Goal: Check status: Check status

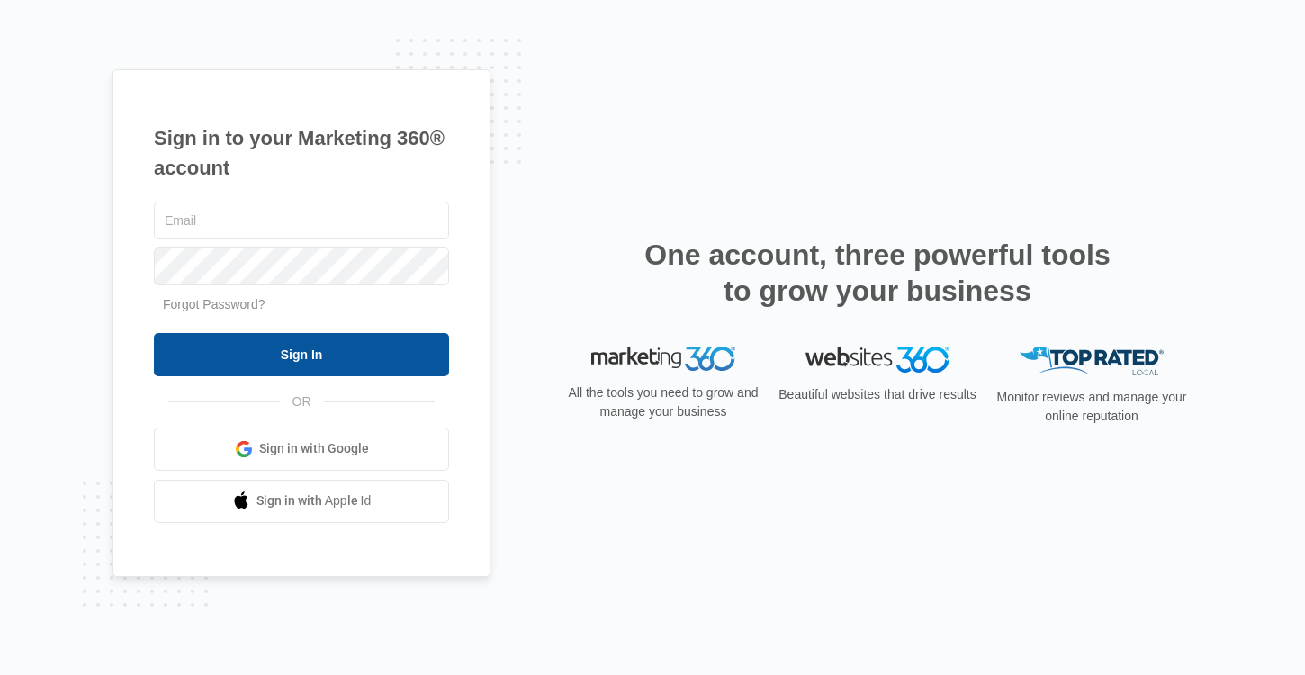
type input "[PERSON_NAME][EMAIL_ADDRESS][DOMAIN_NAME]"
click at [270, 351] on input "Sign In" at bounding box center [301, 354] width 295 height 43
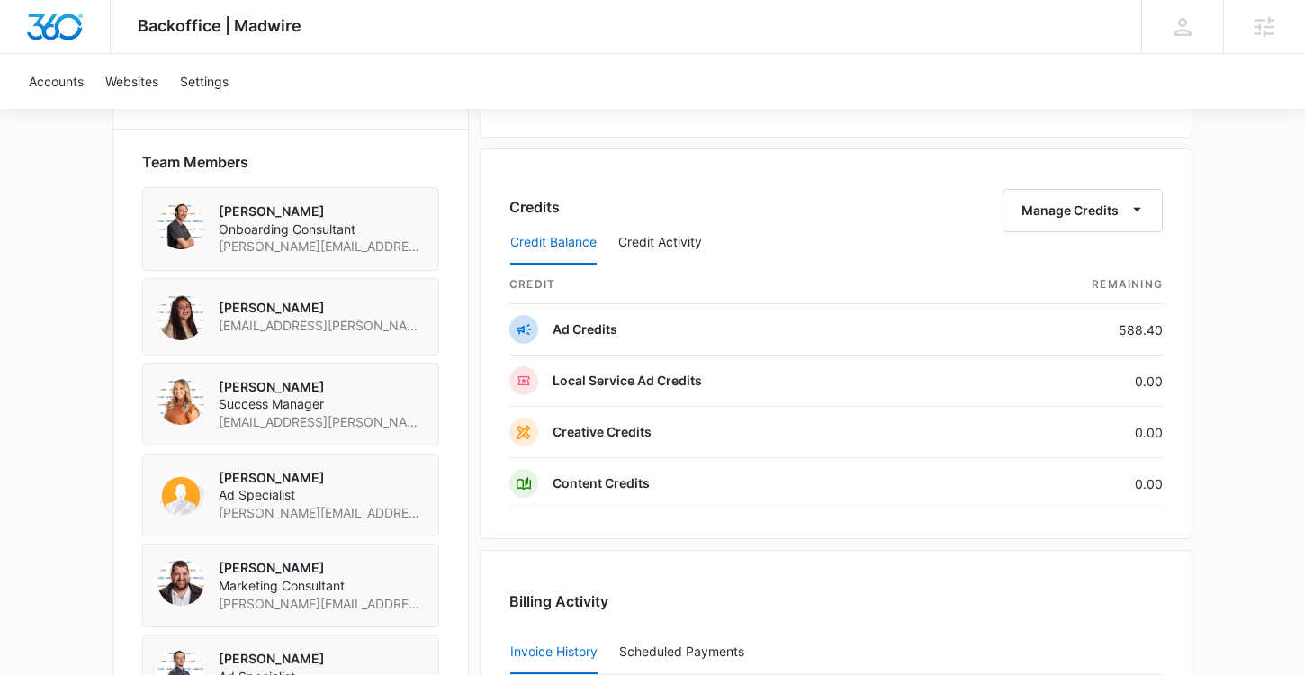
scroll to position [1346, 0]
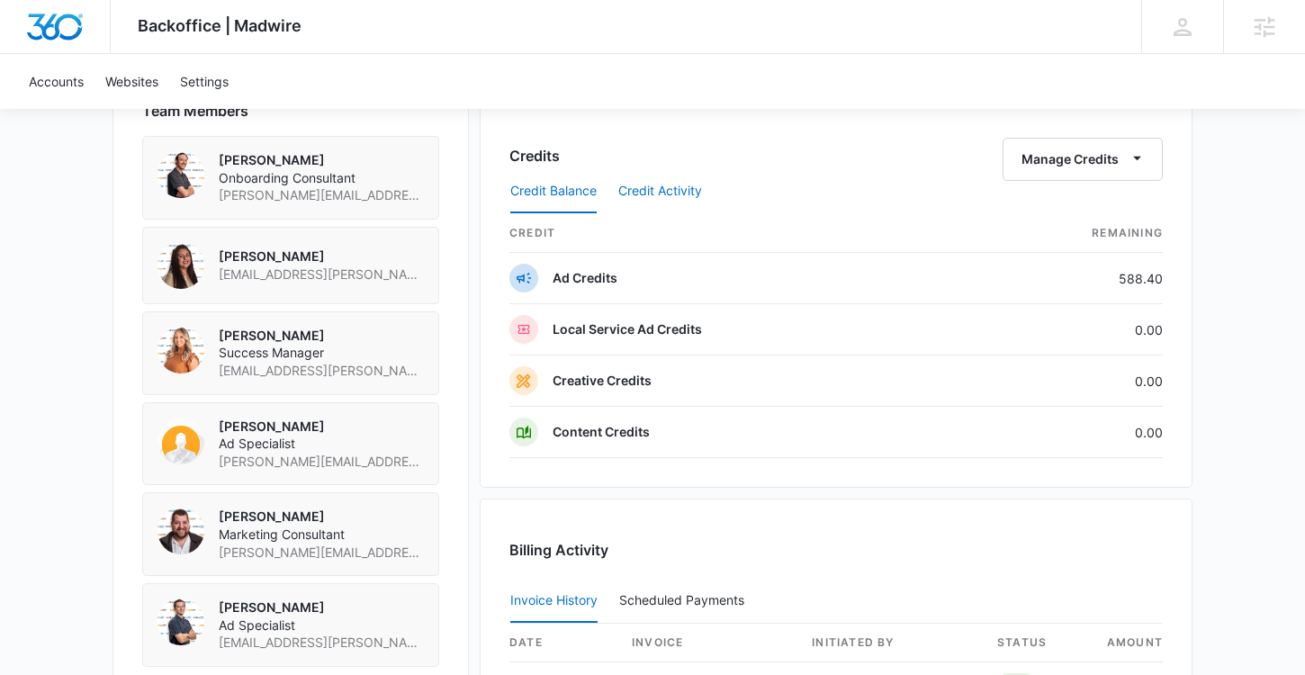
click at [679, 192] on button "Credit Activity" at bounding box center [660, 191] width 84 height 43
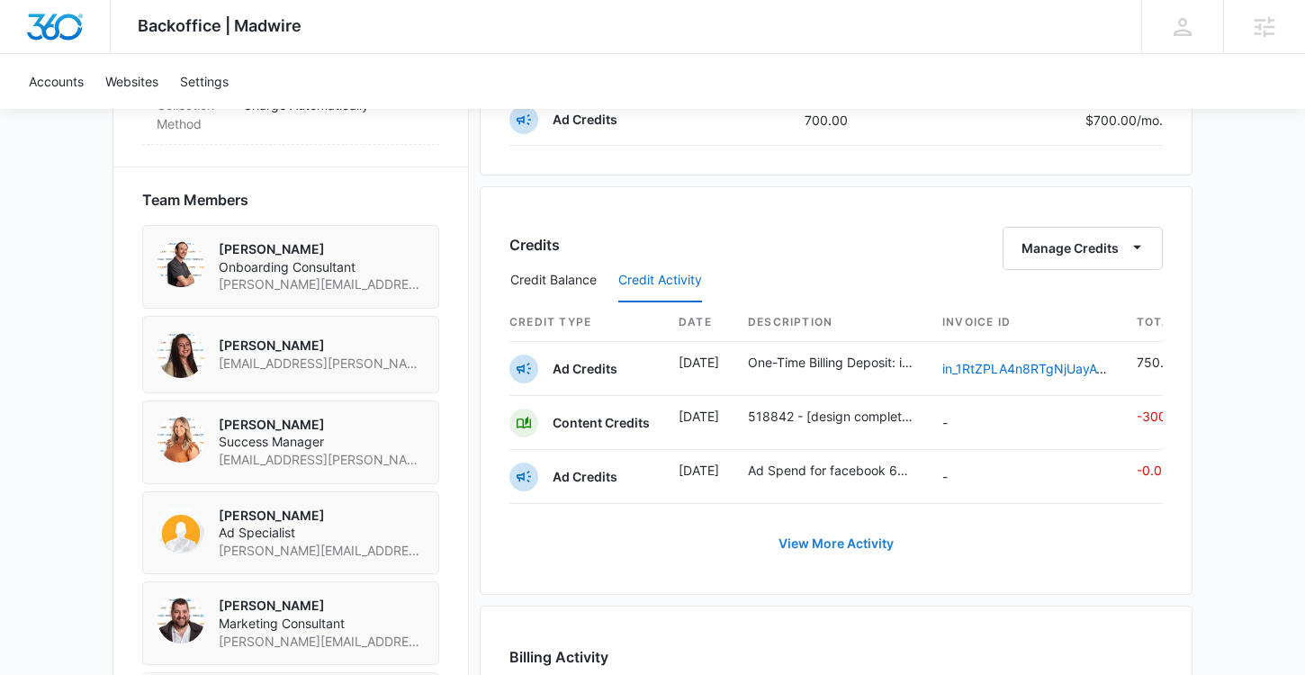
scroll to position [1255, 0]
click at [554, 279] on button "Credit Balance" at bounding box center [553, 282] width 86 height 43
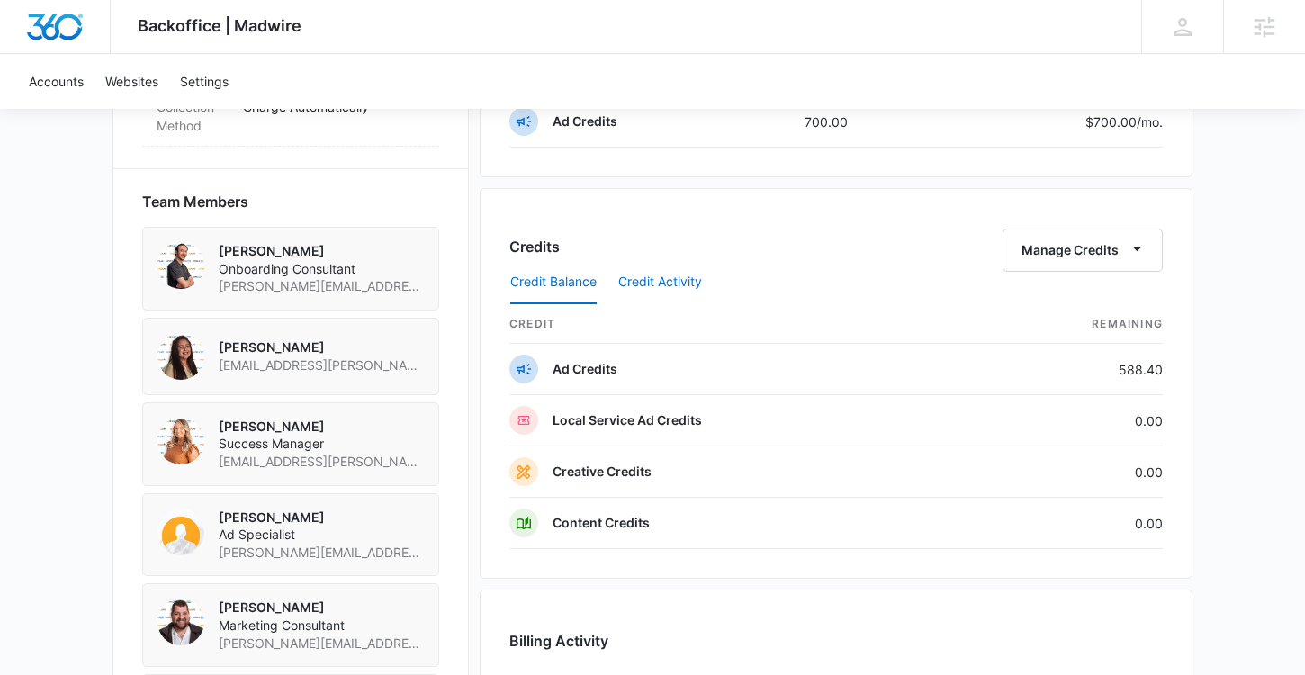
click at [672, 276] on button "Credit Activity" at bounding box center [660, 282] width 84 height 43
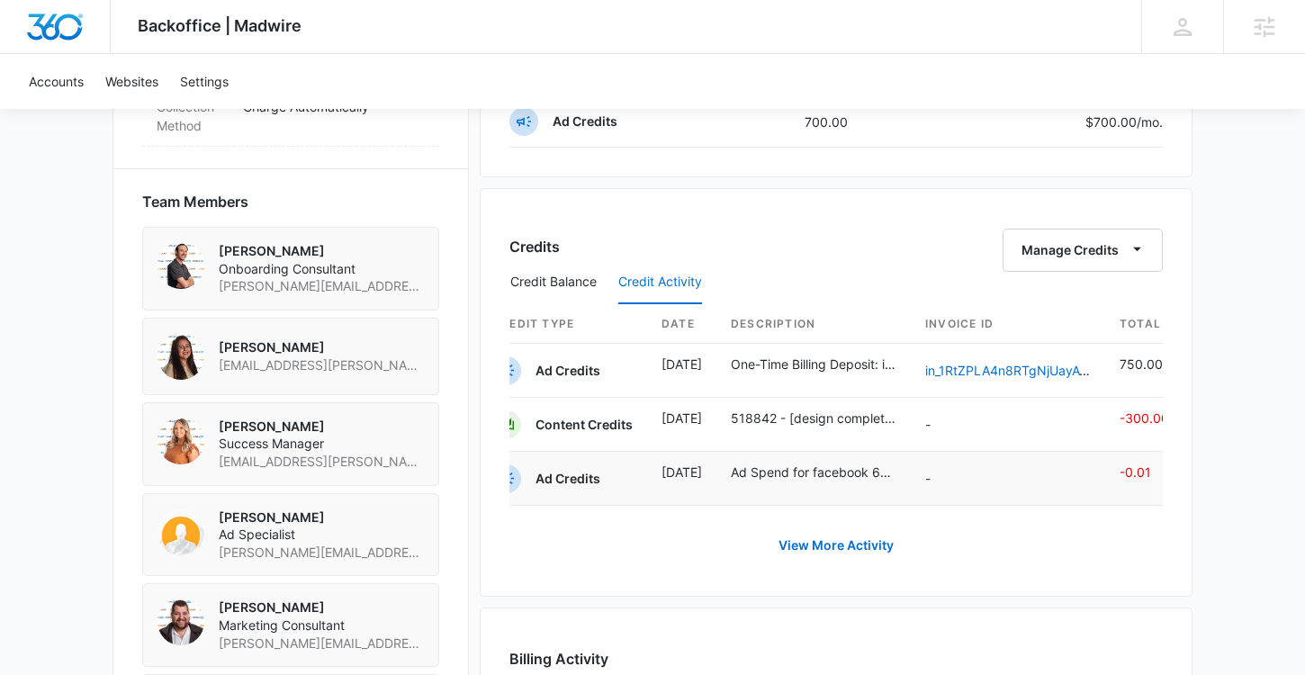
scroll to position [0, 0]
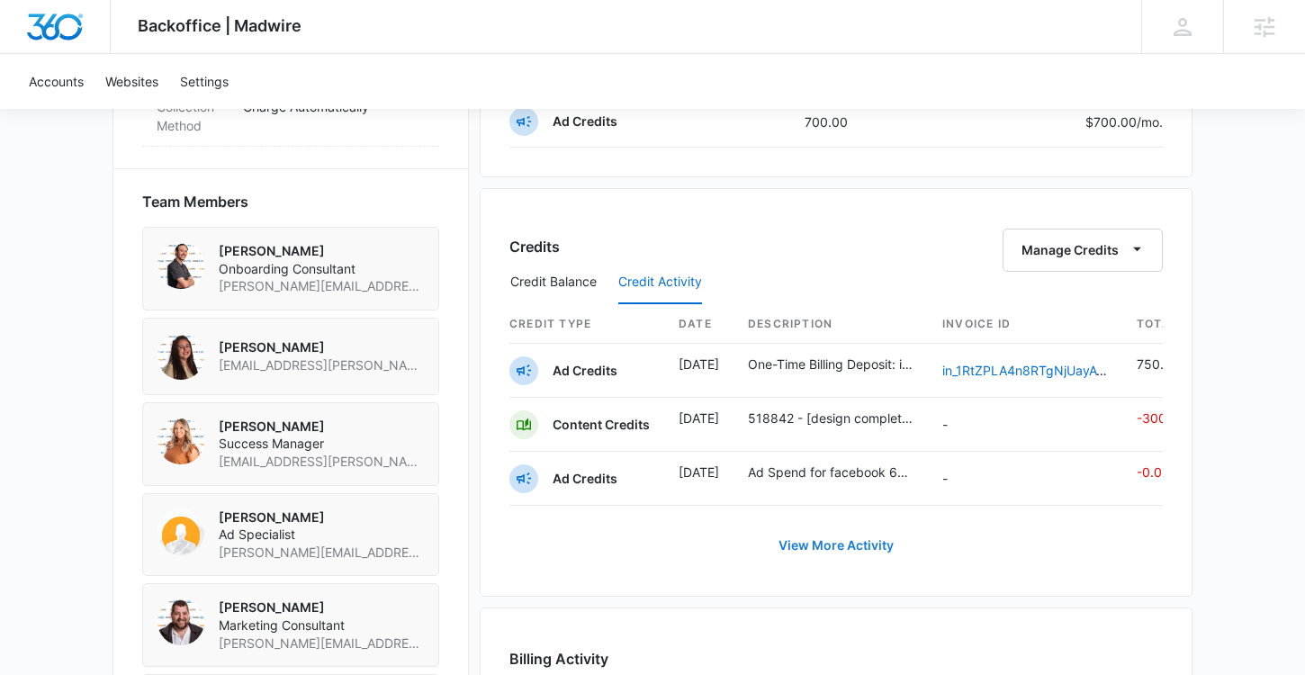
click at [794, 539] on button "View More Activity" at bounding box center [836, 545] width 151 height 43
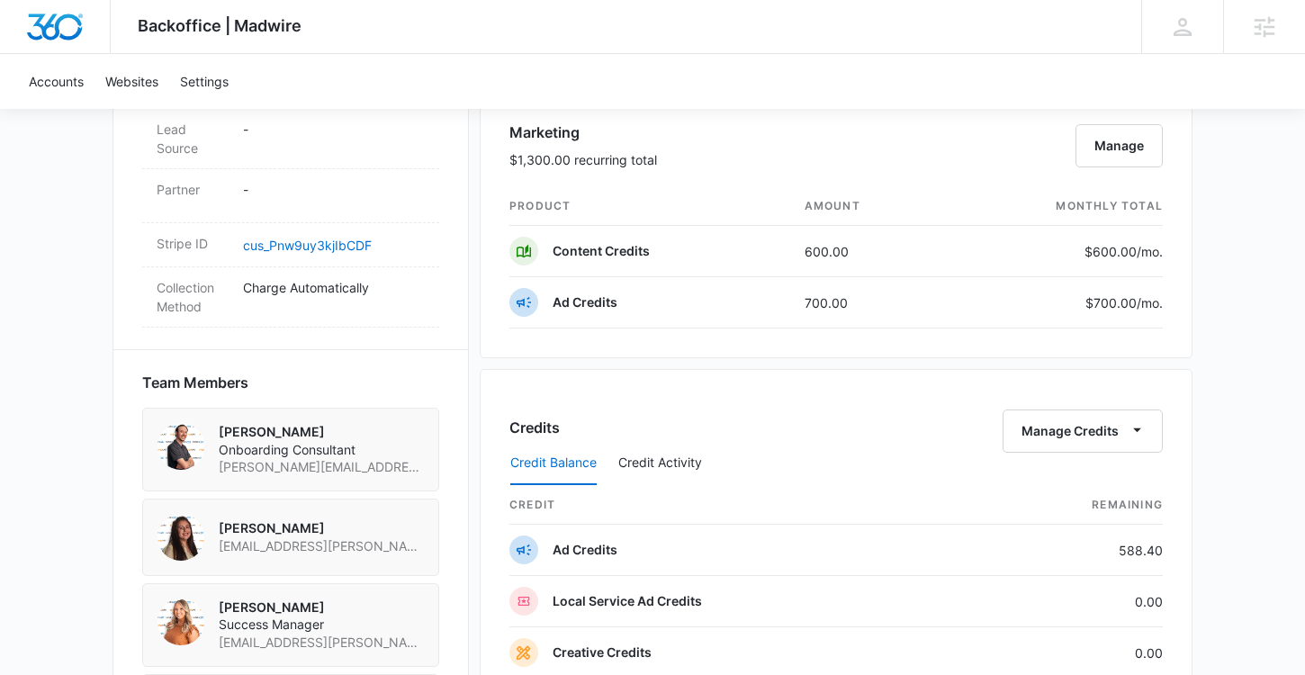
scroll to position [1087, 0]
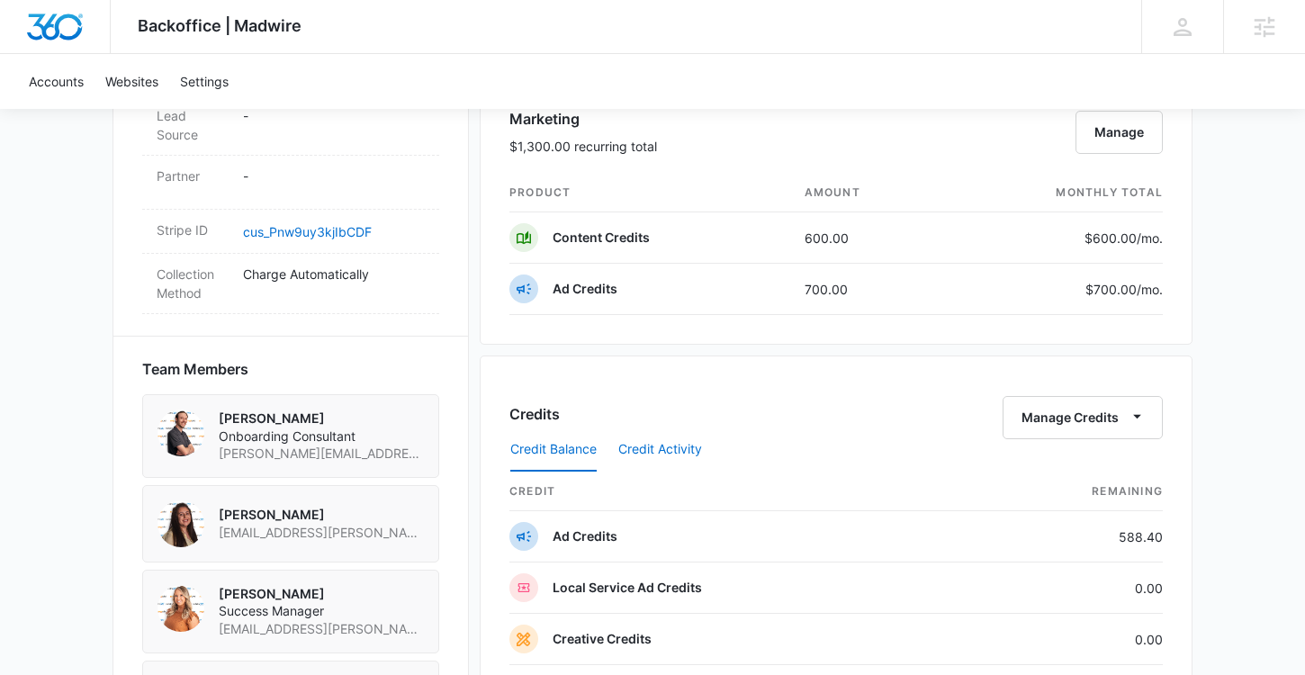
click at [655, 446] on button "Credit Activity" at bounding box center [660, 449] width 84 height 43
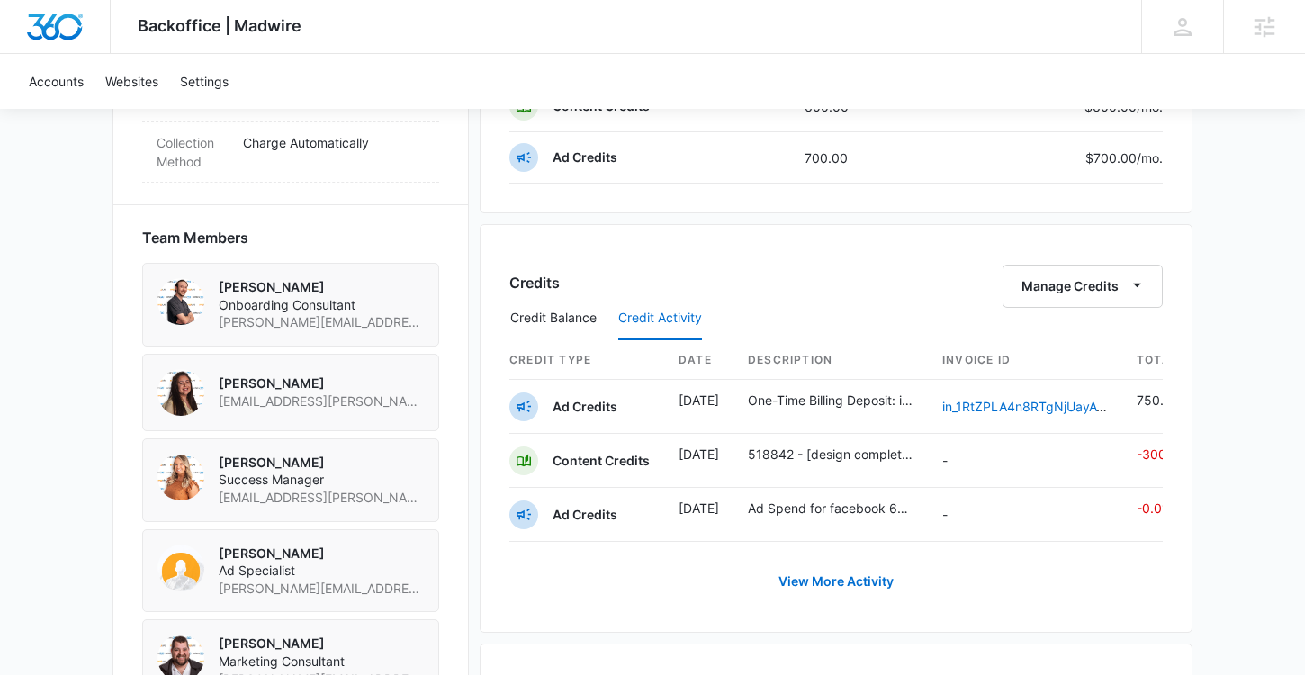
scroll to position [1221, 0]
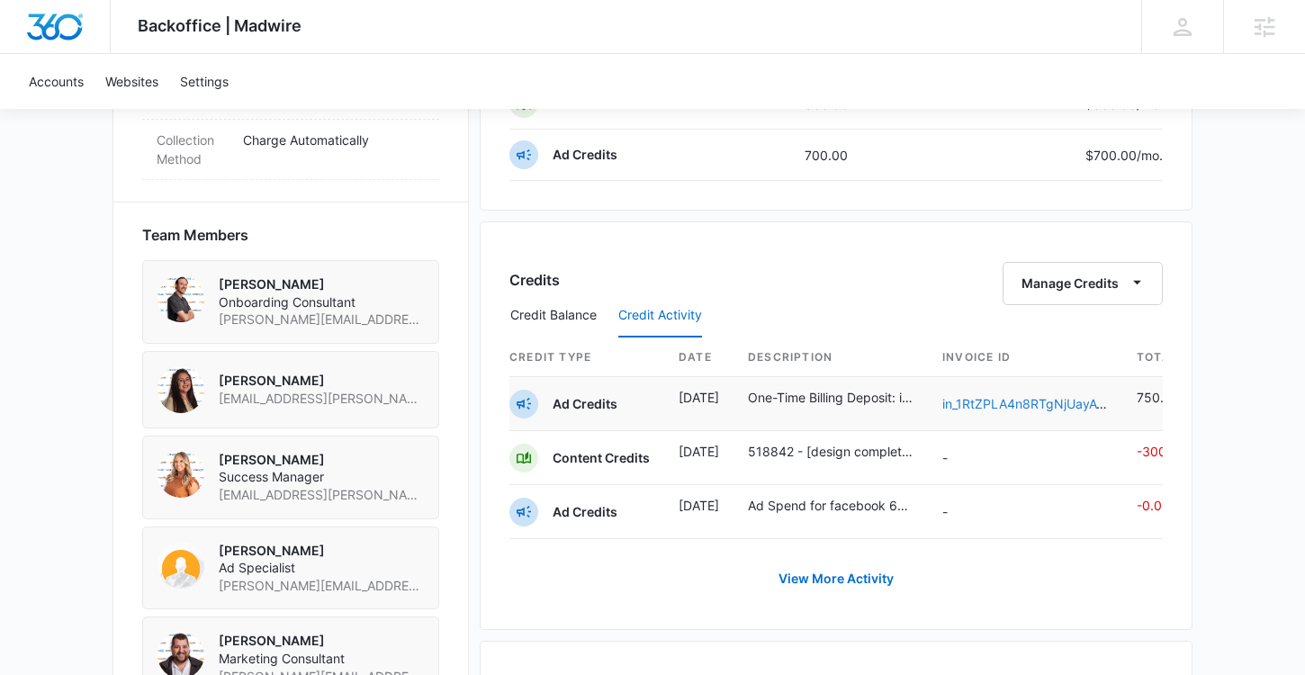
click at [988, 404] on link "in_1RtZPLA4n8RTgNjUayAyRoqb" at bounding box center [1038, 403] width 193 height 15
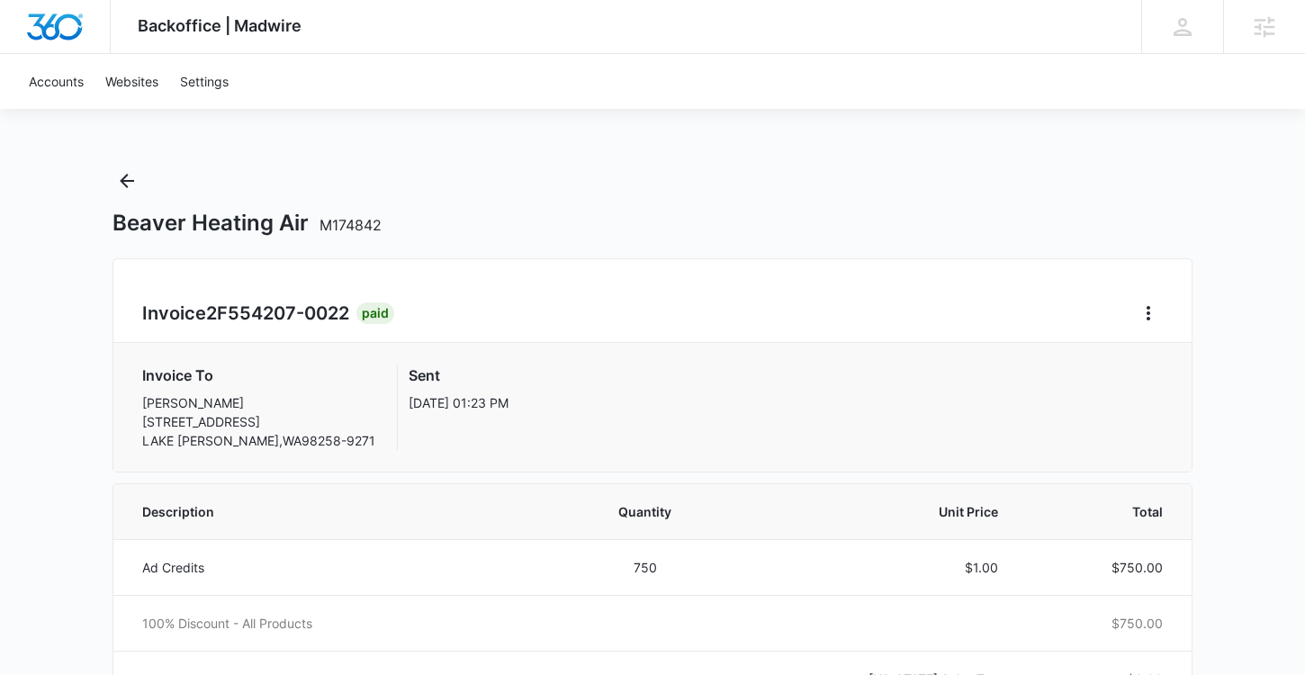
scroll to position [78, 0]
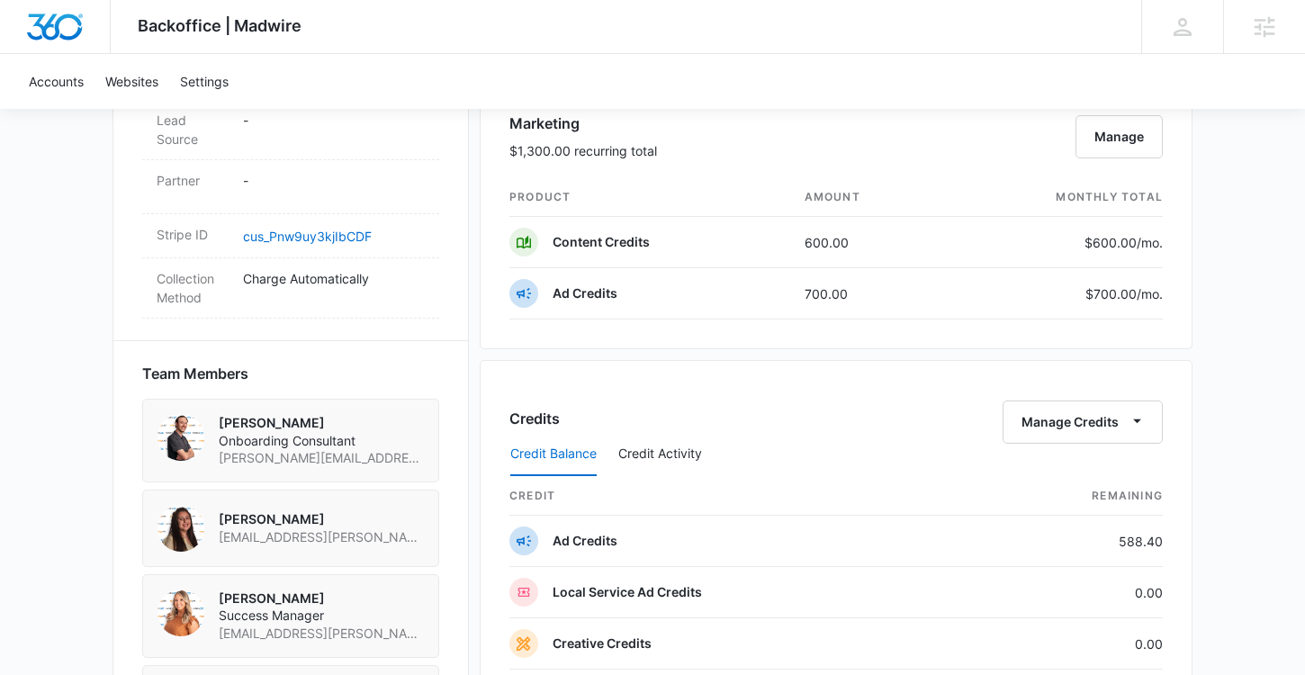
scroll to position [1068, 0]
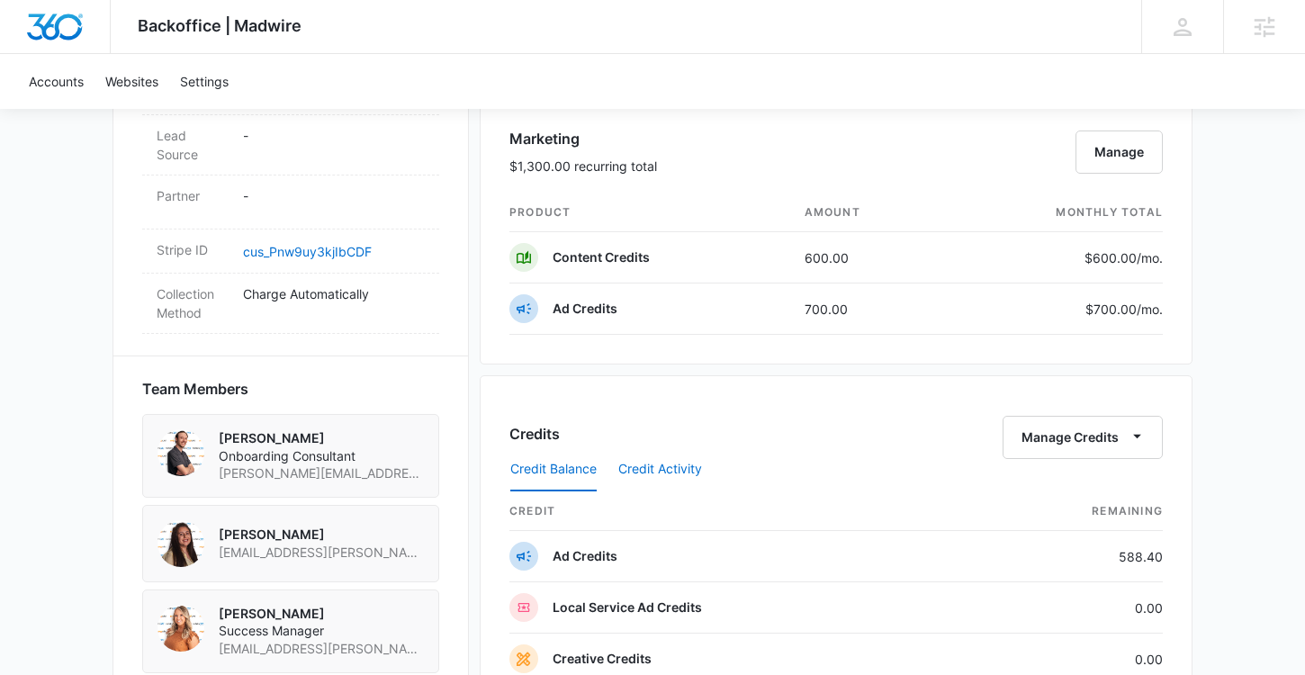
click at [648, 468] on button "Credit Activity" at bounding box center [660, 469] width 84 height 43
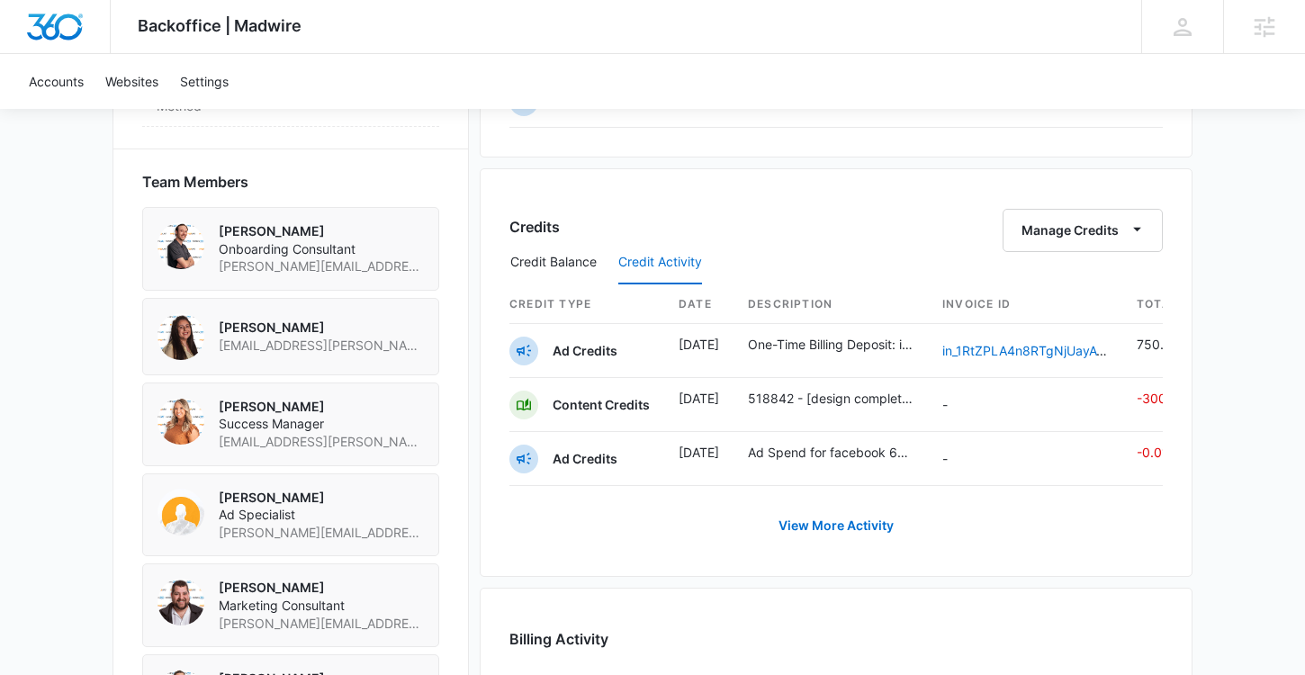
scroll to position [1278, 0]
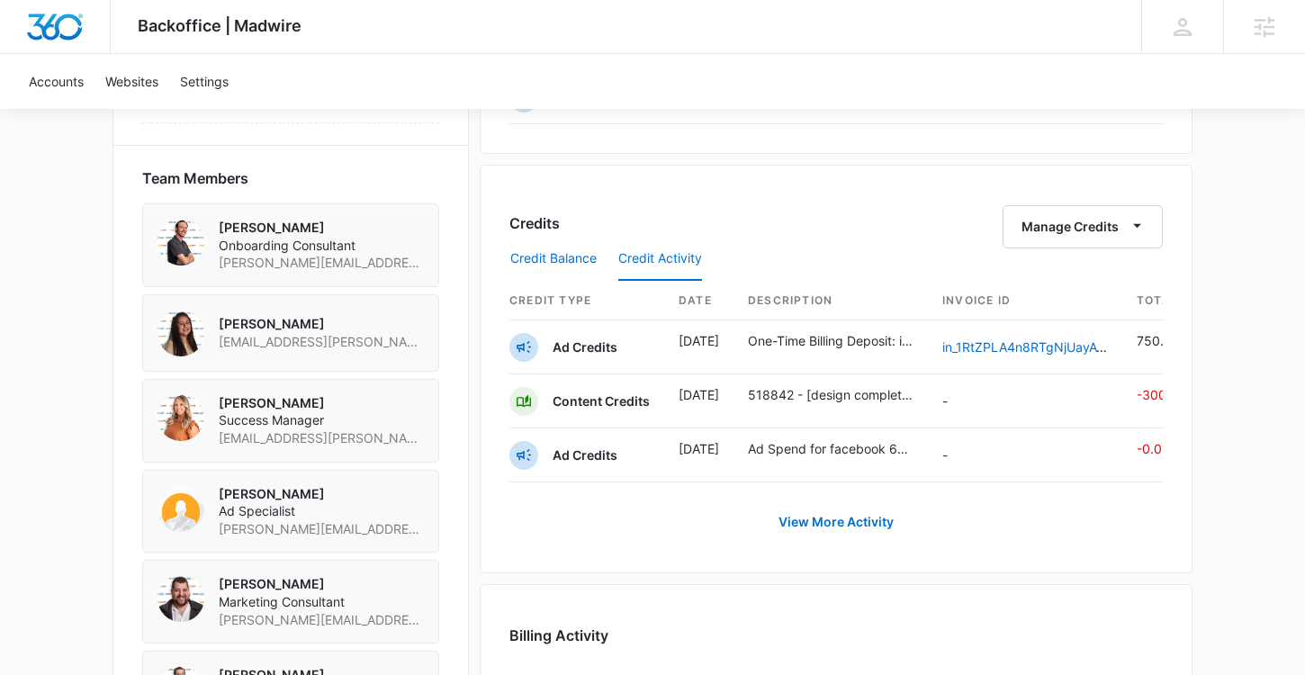
click at [575, 262] on button "Credit Balance" at bounding box center [553, 259] width 86 height 43
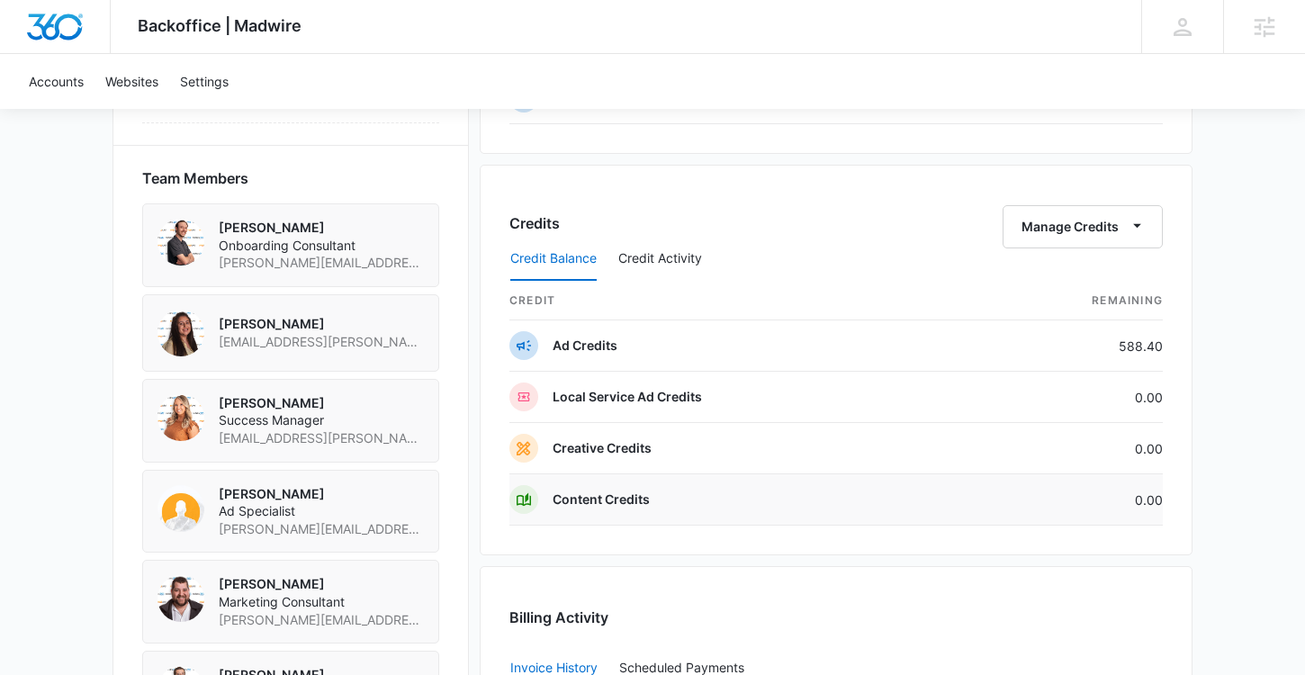
click at [678, 499] on td "Content Credits" at bounding box center [740, 499] width 463 height 51
click at [590, 499] on p "Content Credits" at bounding box center [601, 500] width 97 height 18
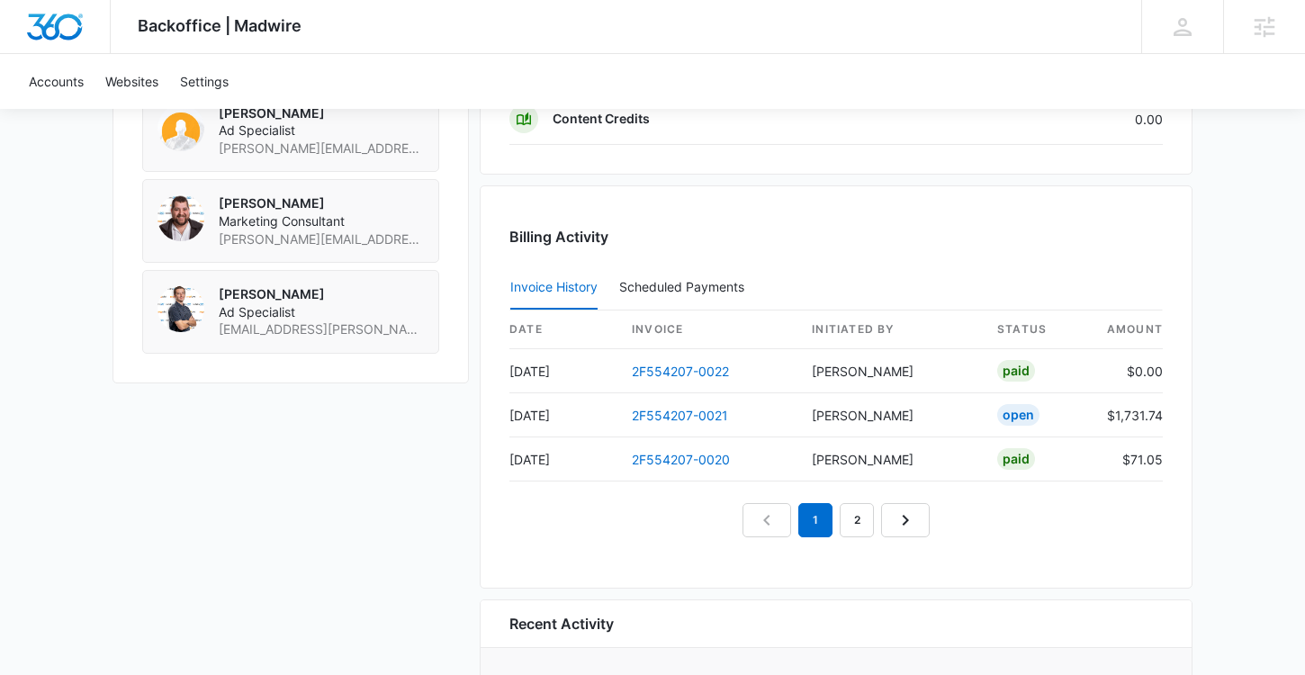
scroll to position [1666, 0]
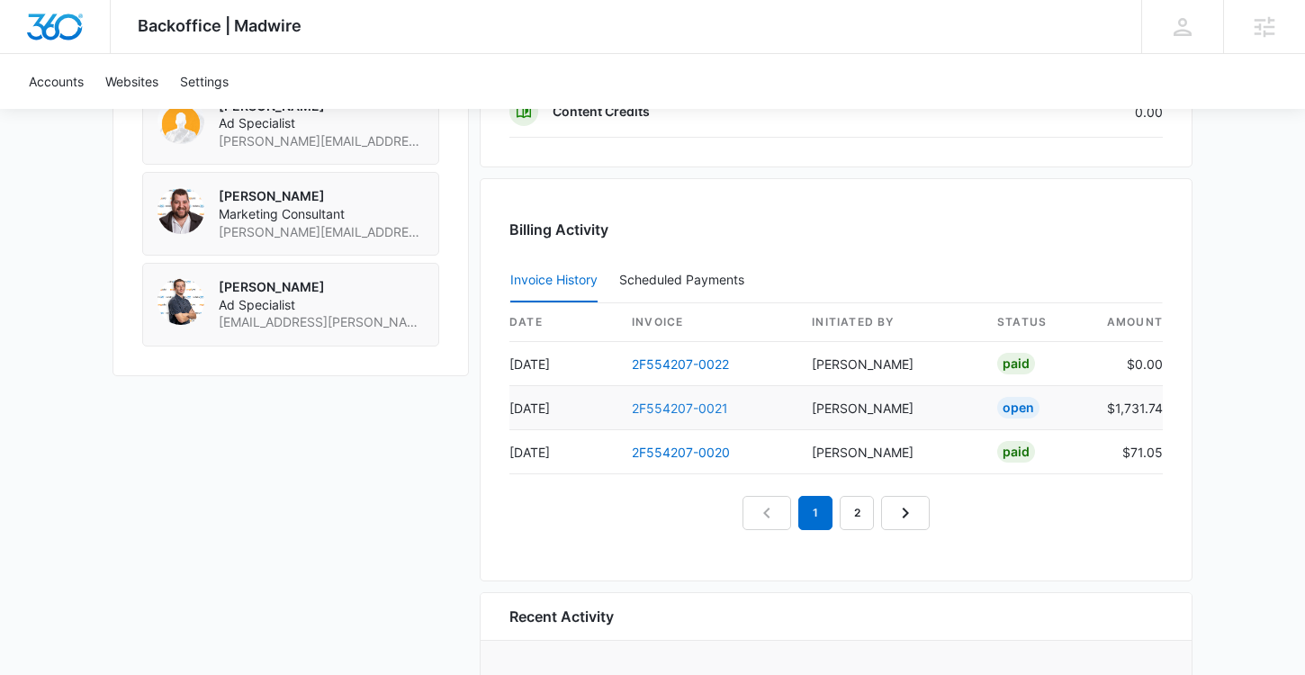
click at [672, 408] on link "2F554207-0021" at bounding box center [680, 408] width 96 height 15
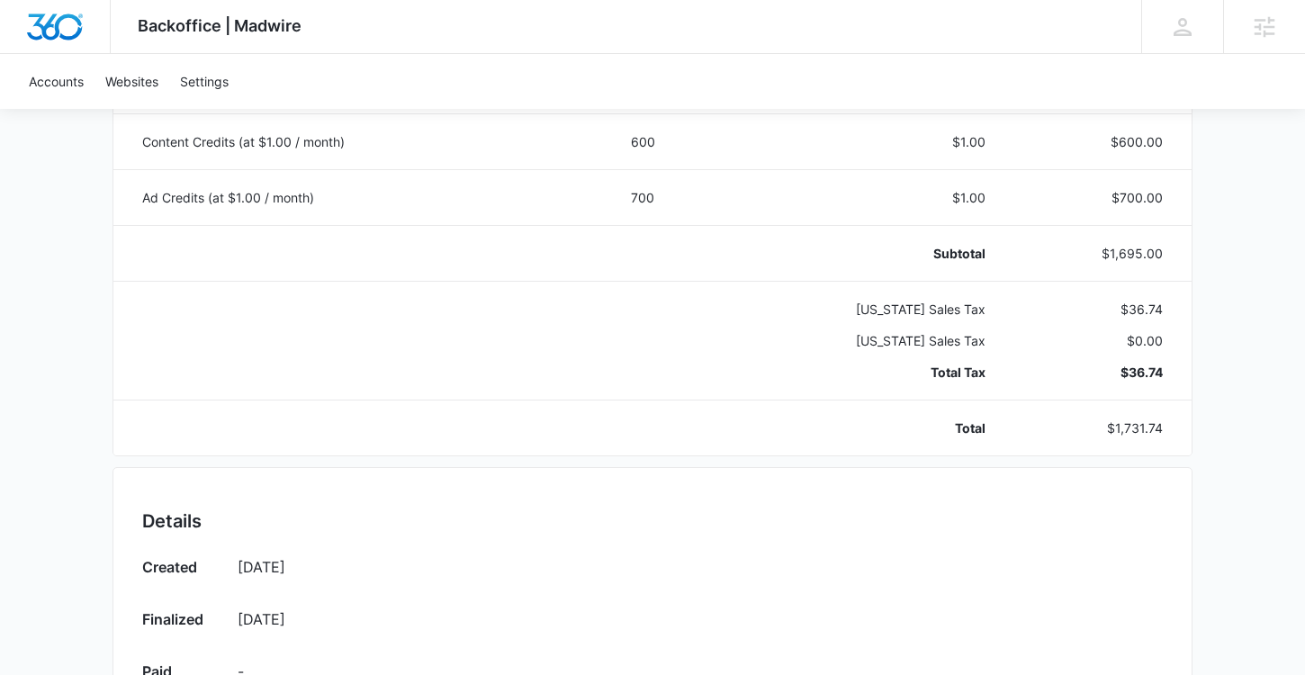
scroll to position [348, 0]
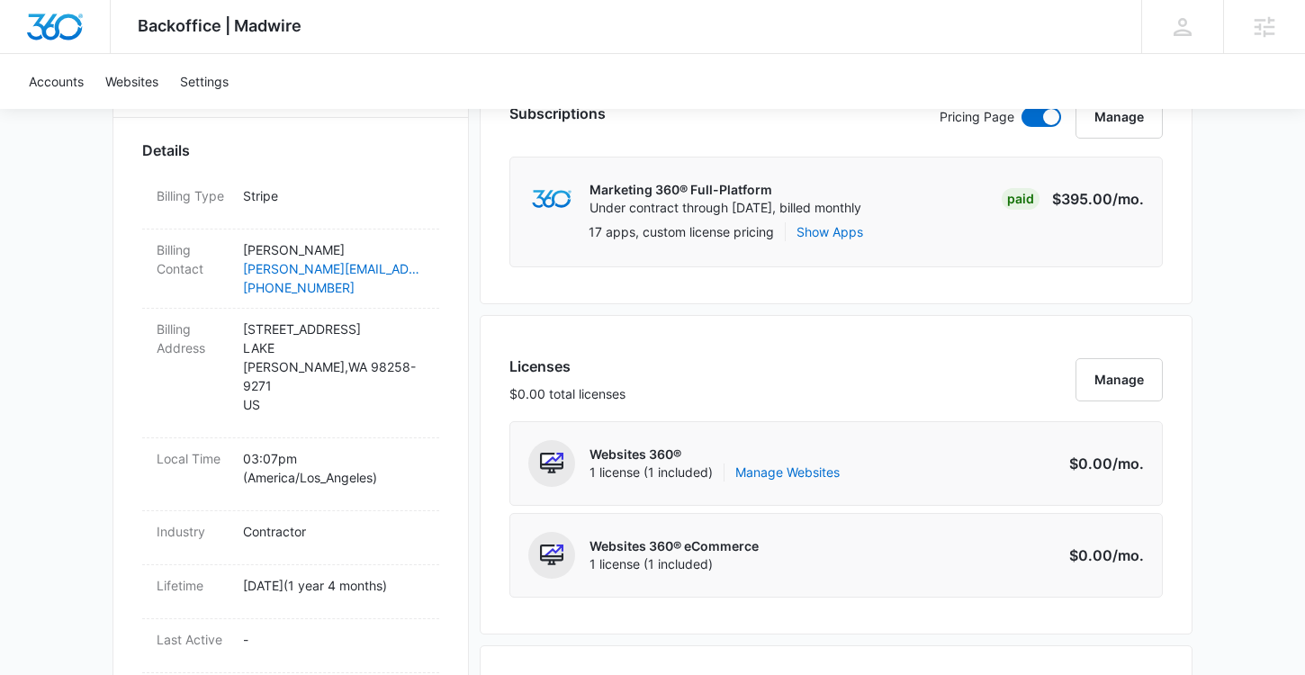
scroll to position [578, 0]
